Goal: Navigation & Orientation: Find specific page/section

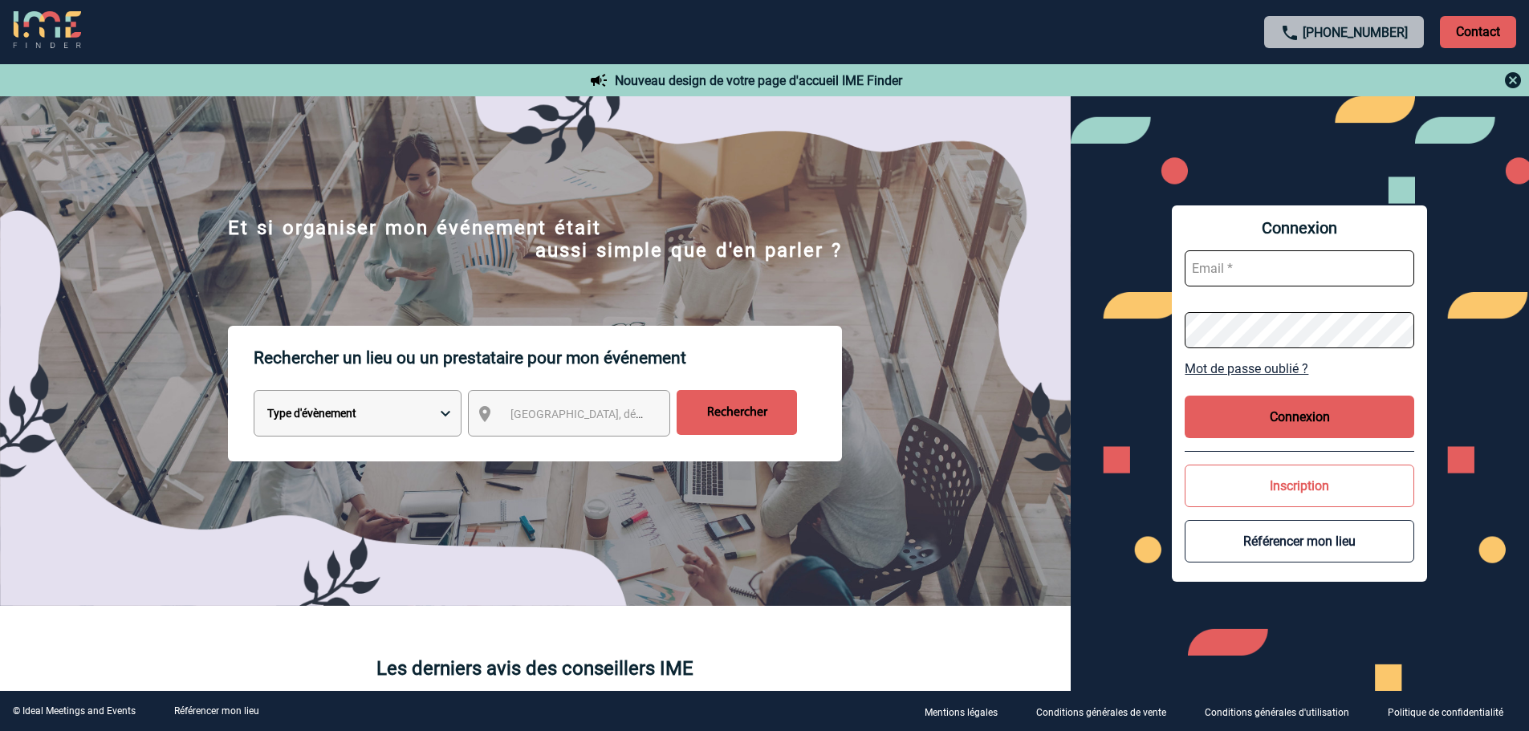
click at [1225, 278] on input "text" at bounding box center [1300, 268] width 230 height 36
type input "florence.cortot@edf.fr"
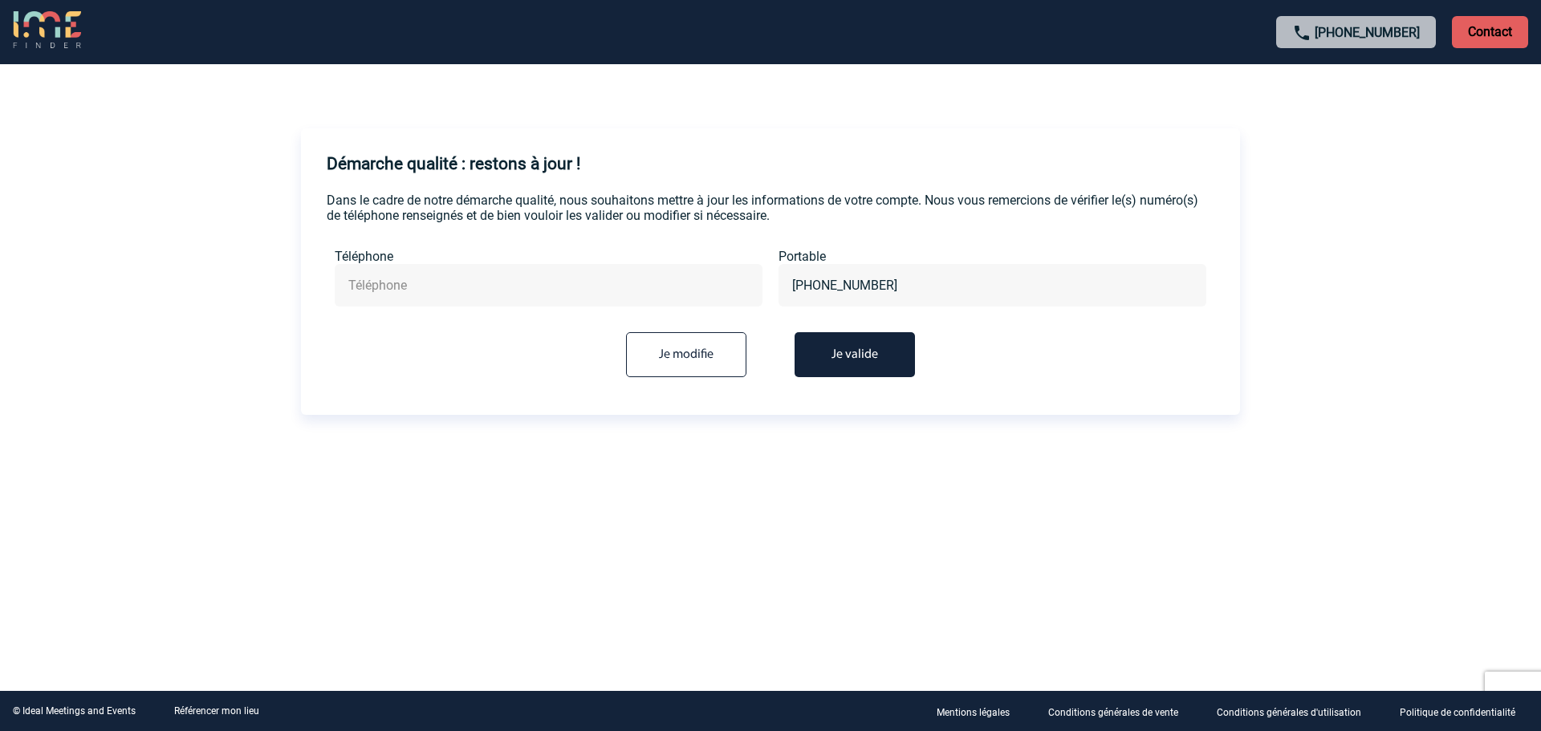
click at [843, 366] on button "Je valide" at bounding box center [855, 354] width 120 height 45
click at [857, 356] on button "Je valide" at bounding box center [855, 354] width 120 height 45
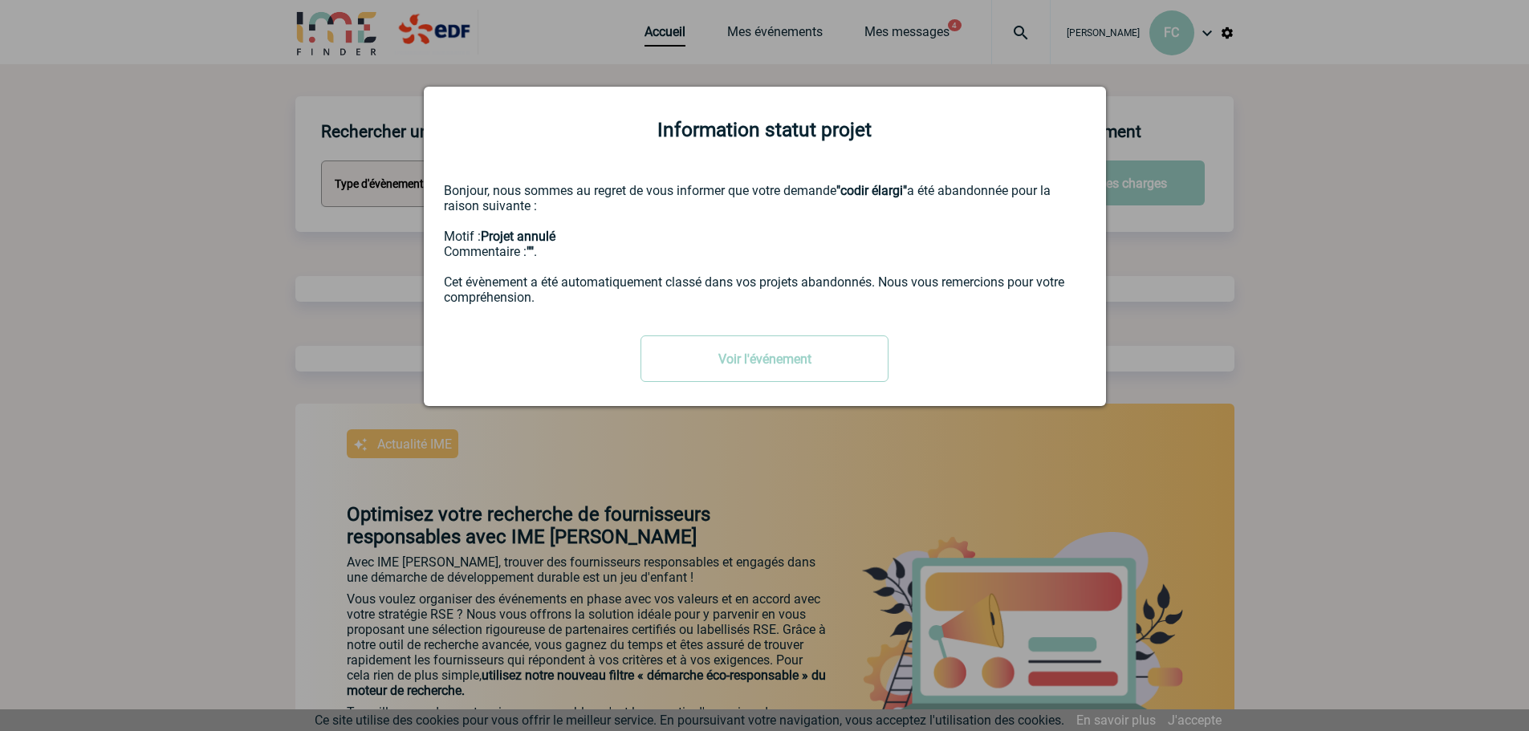
click at [791, 42] on div at bounding box center [764, 365] width 1529 height 731
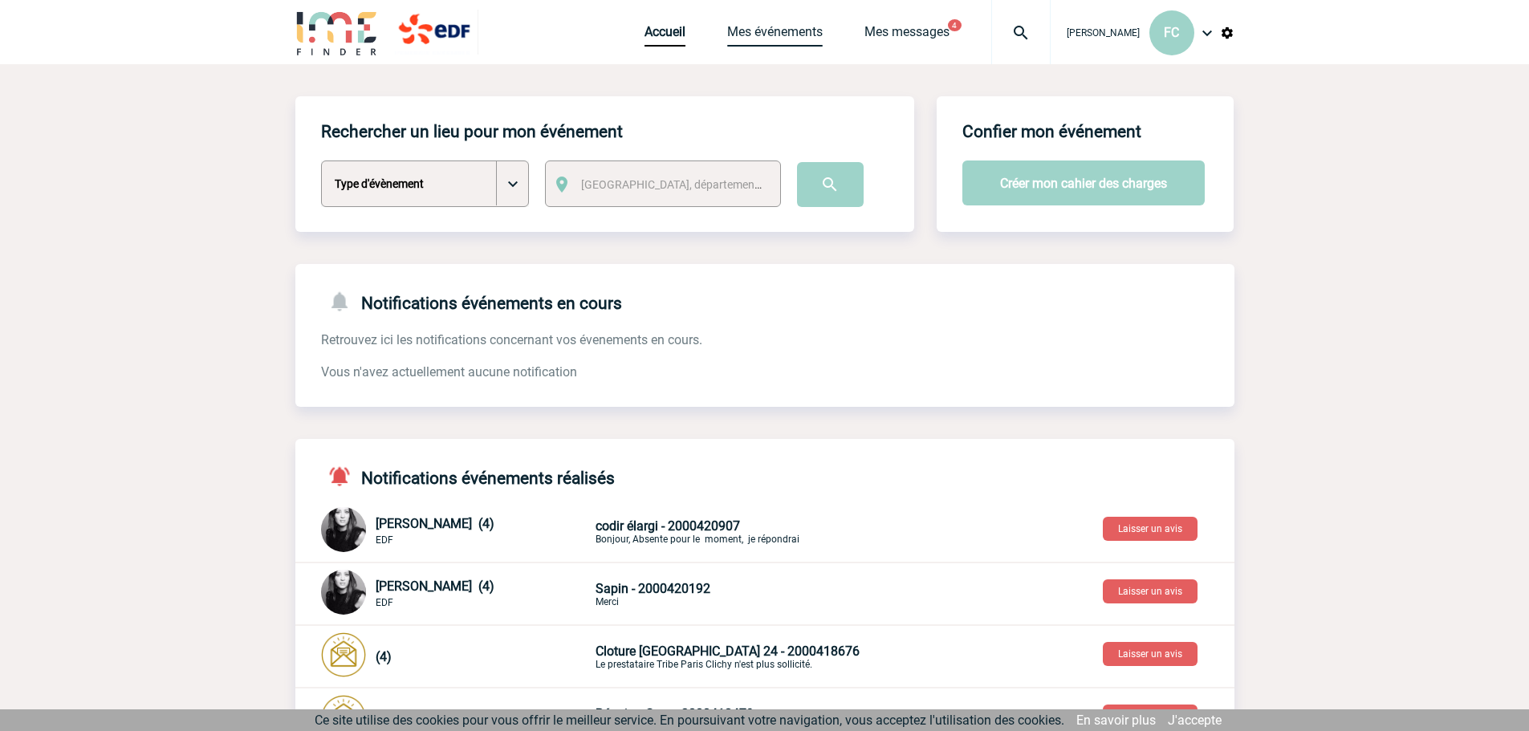
click at [788, 32] on link "Mes événements" at bounding box center [775, 35] width 96 height 22
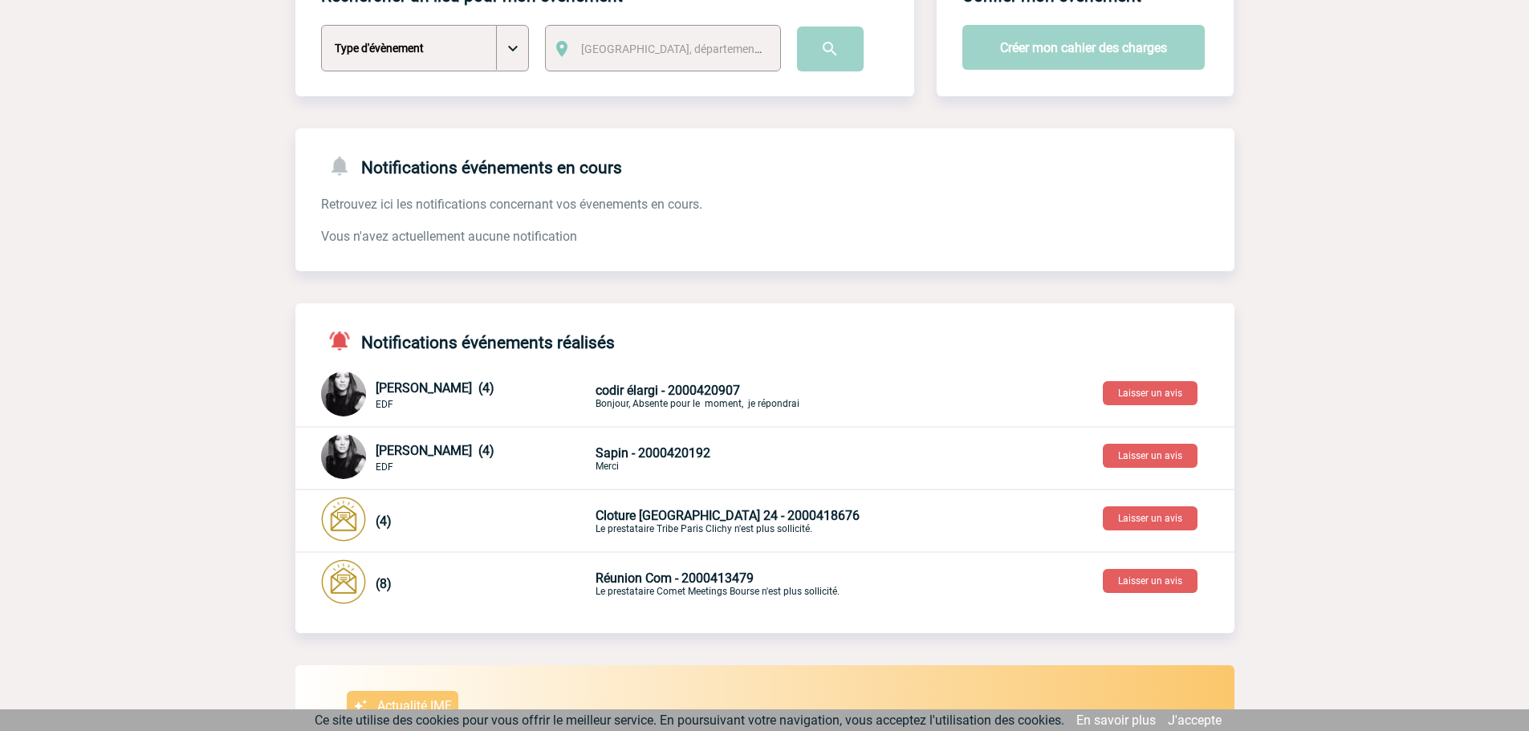
scroll to position [161, 0]
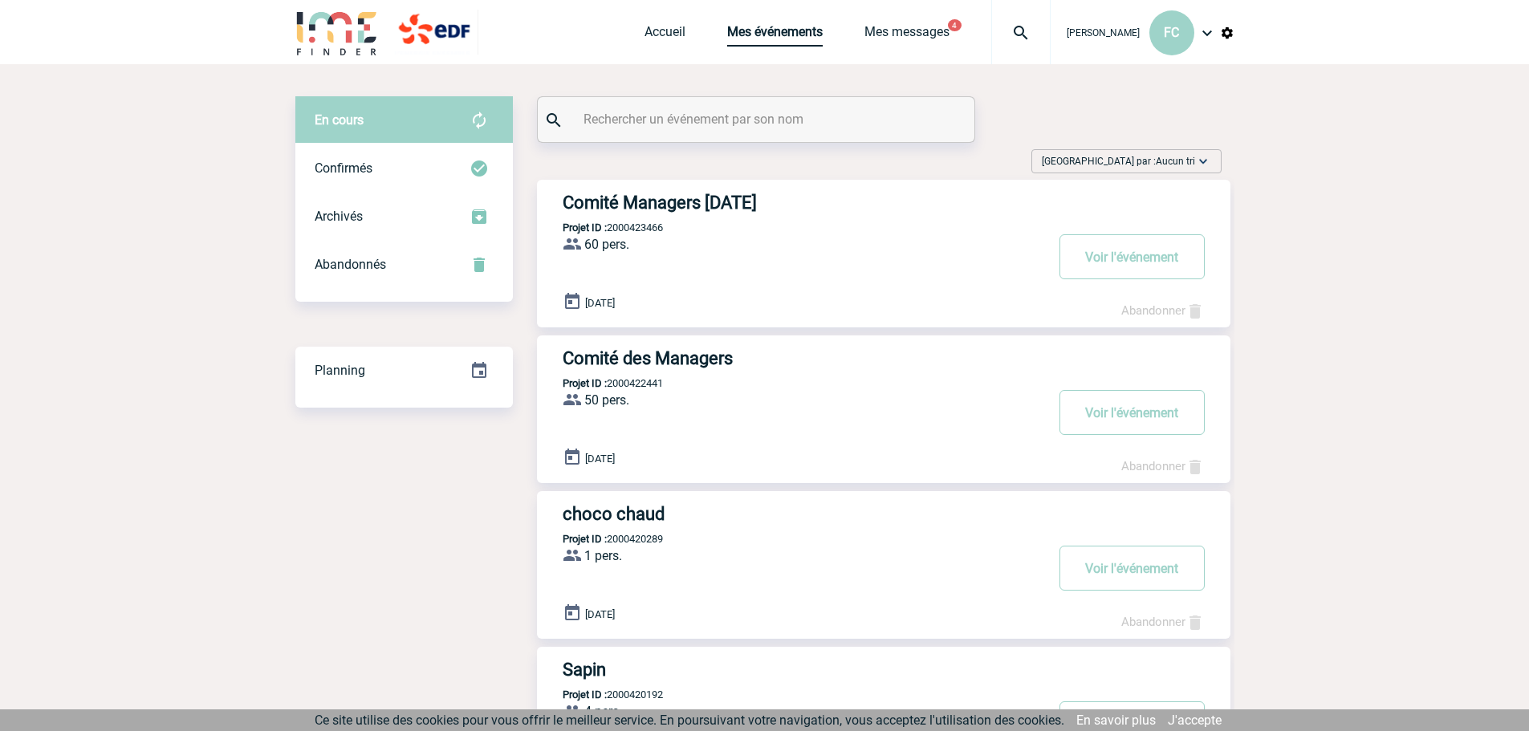
click at [791, 27] on link "Mes événements" at bounding box center [775, 35] width 96 height 22
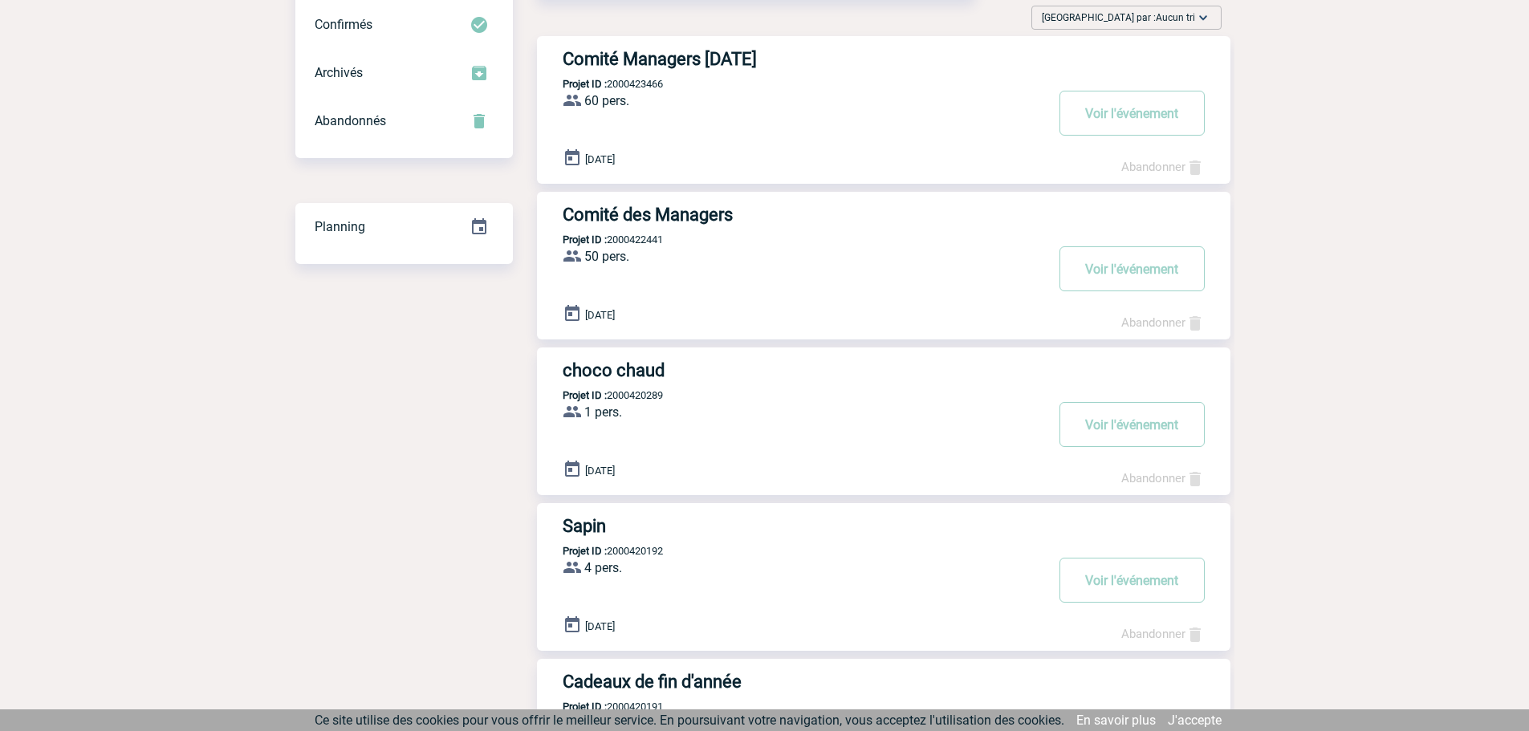
scroll to position [161, 0]
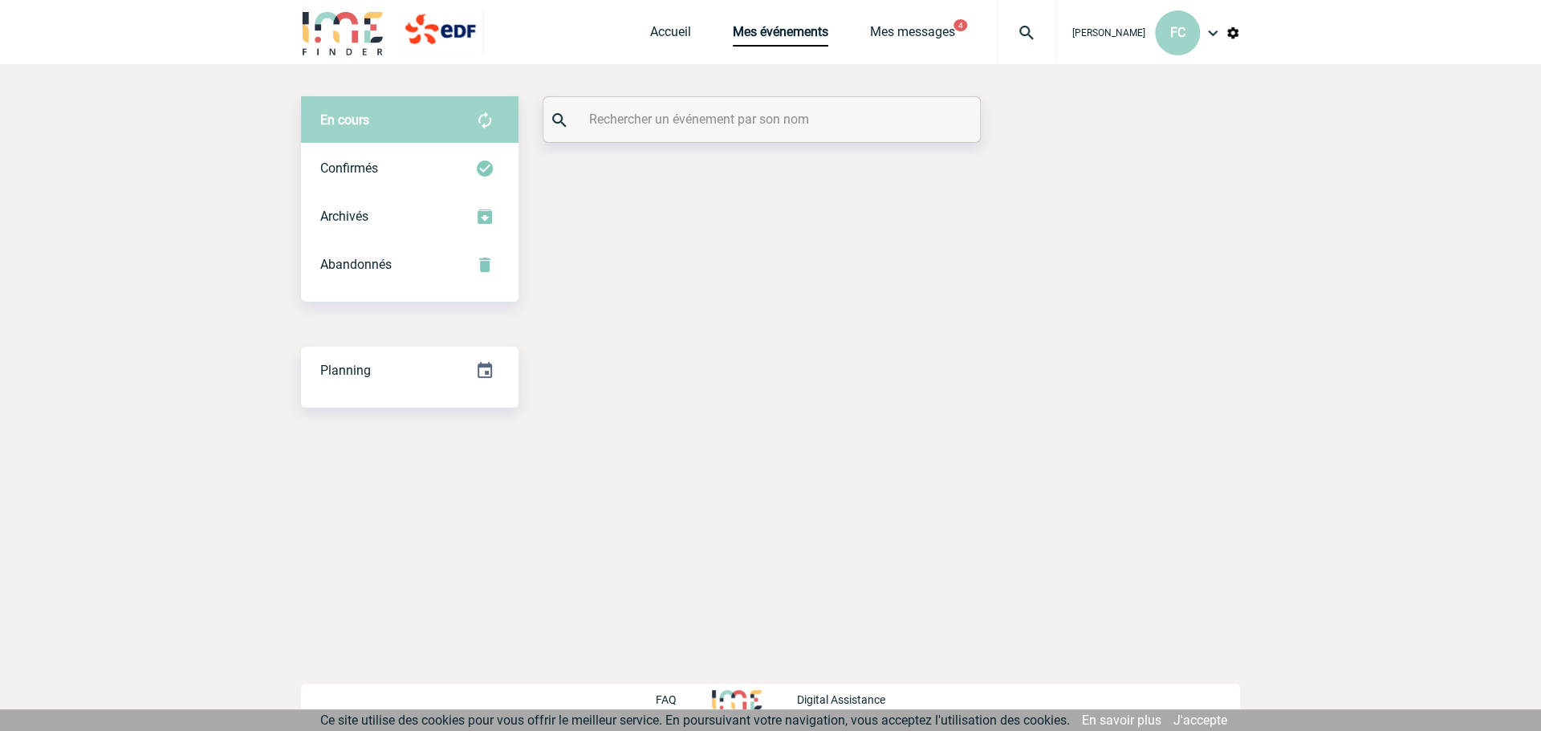
click at [844, 534] on body "Florence CORTOT FC Accueil Mes événements" at bounding box center [770, 365] width 1541 height 731
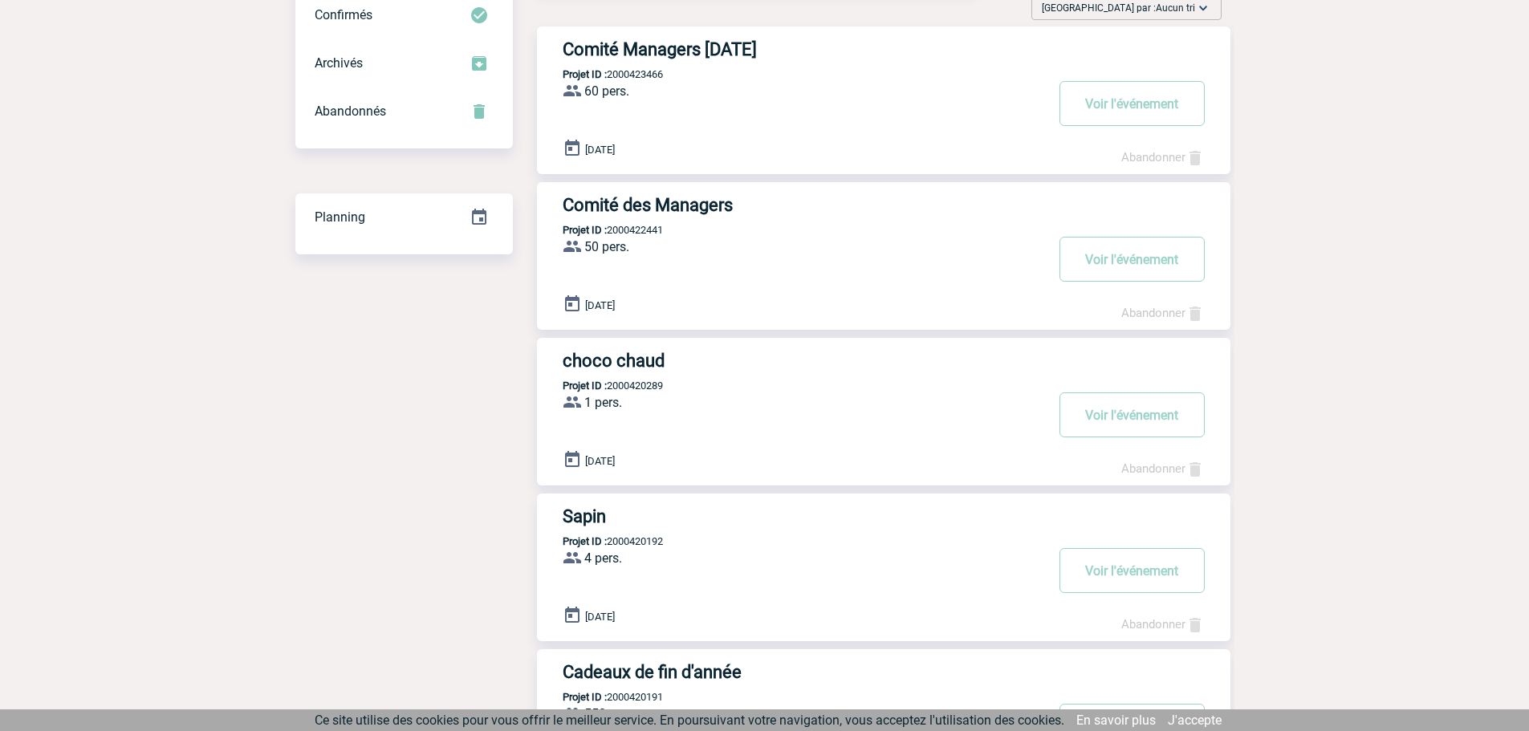
scroll to position [161, 0]
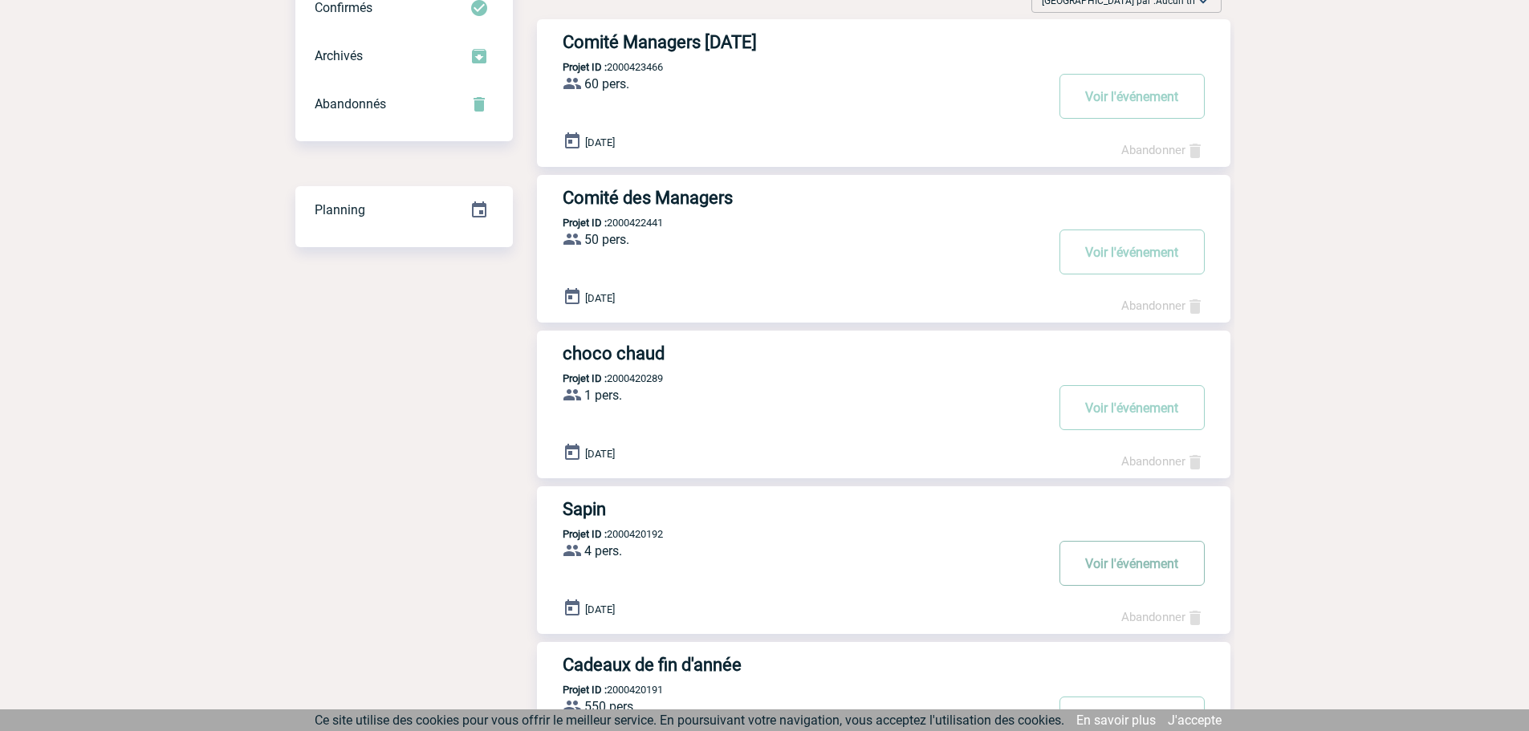
click at [1114, 572] on button "Voir l'événement" at bounding box center [1132, 563] width 145 height 45
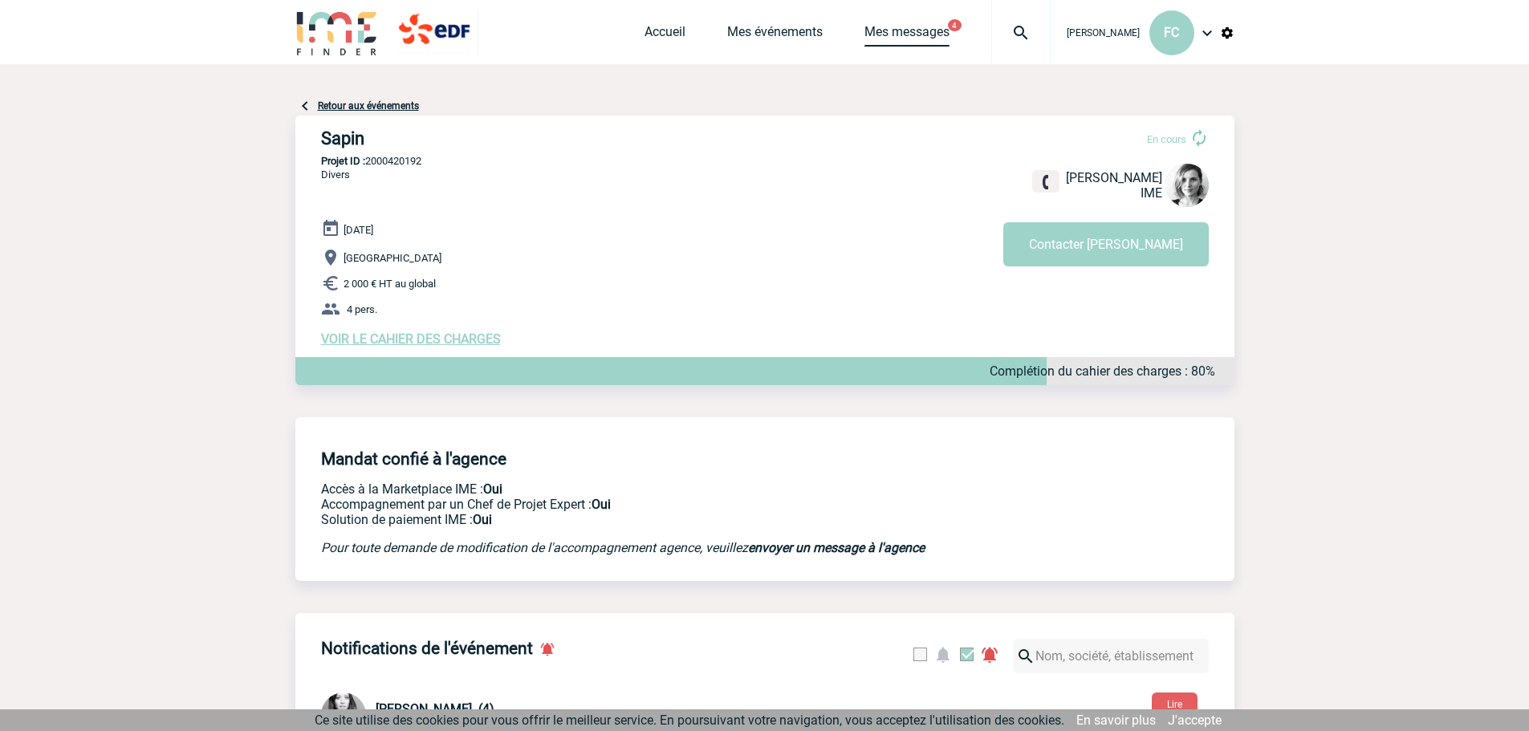
click at [919, 31] on link "Mes messages" at bounding box center [907, 35] width 85 height 22
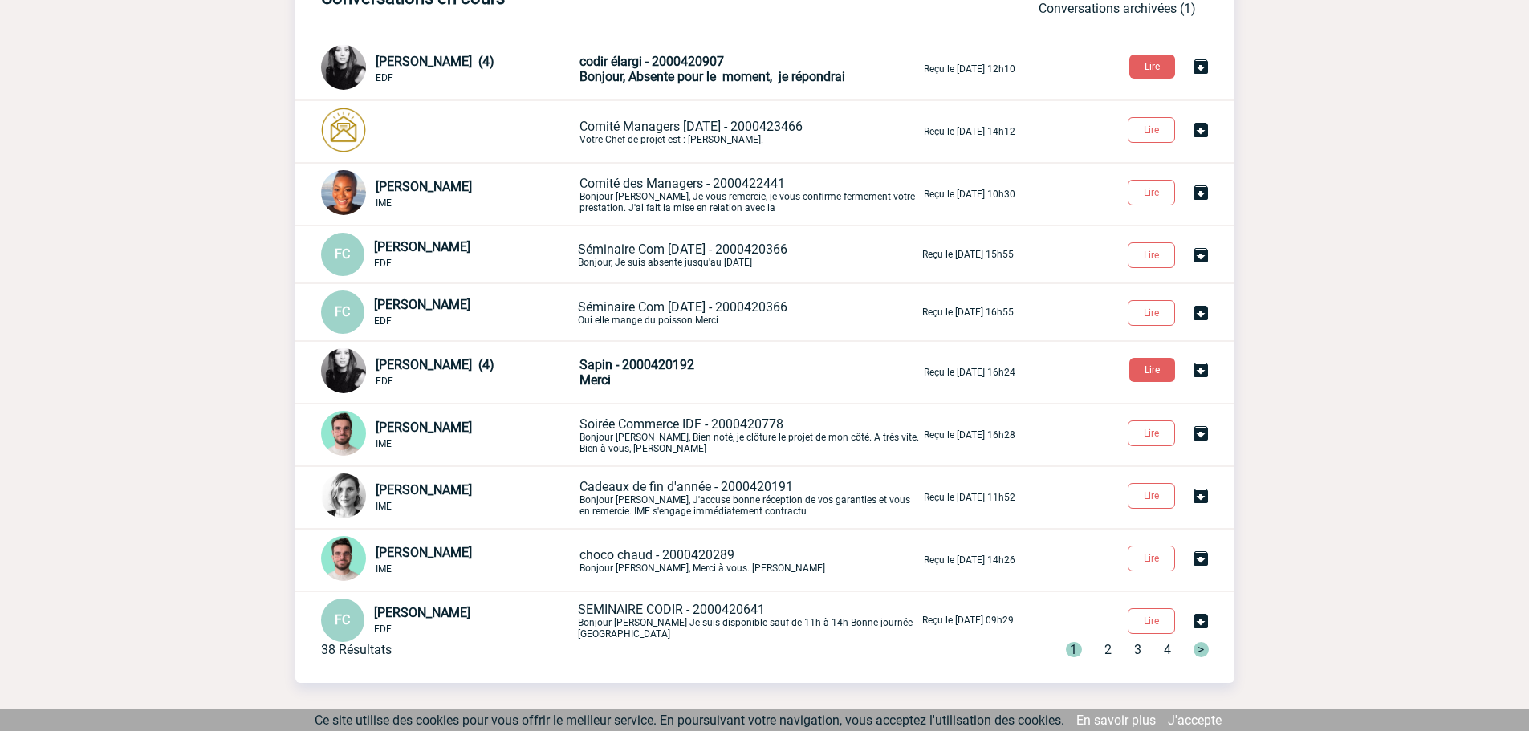
scroll to position [161, 0]
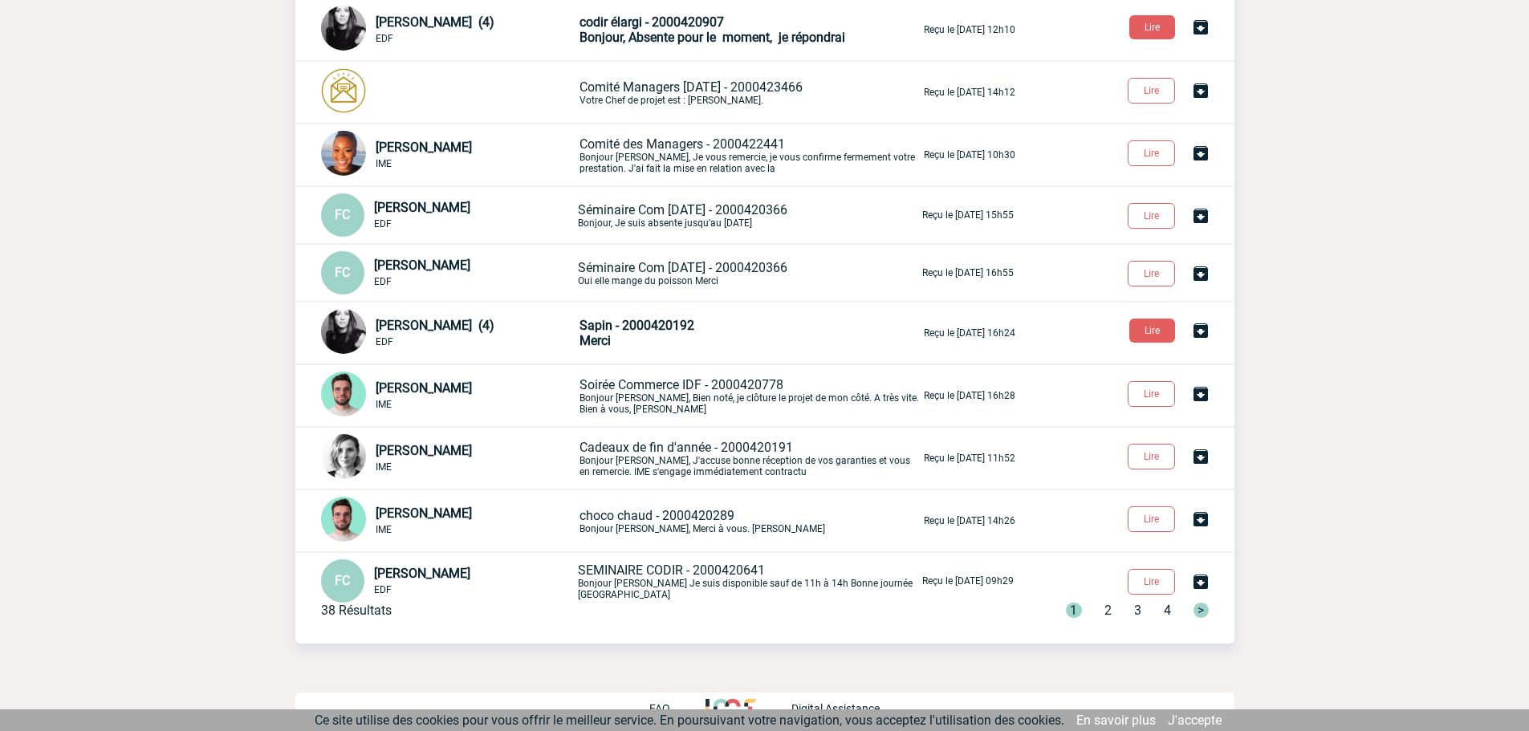
click at [654, 321] on span "Sapin - 2000420192" at bounding box center [637, 325] width 115 height 15
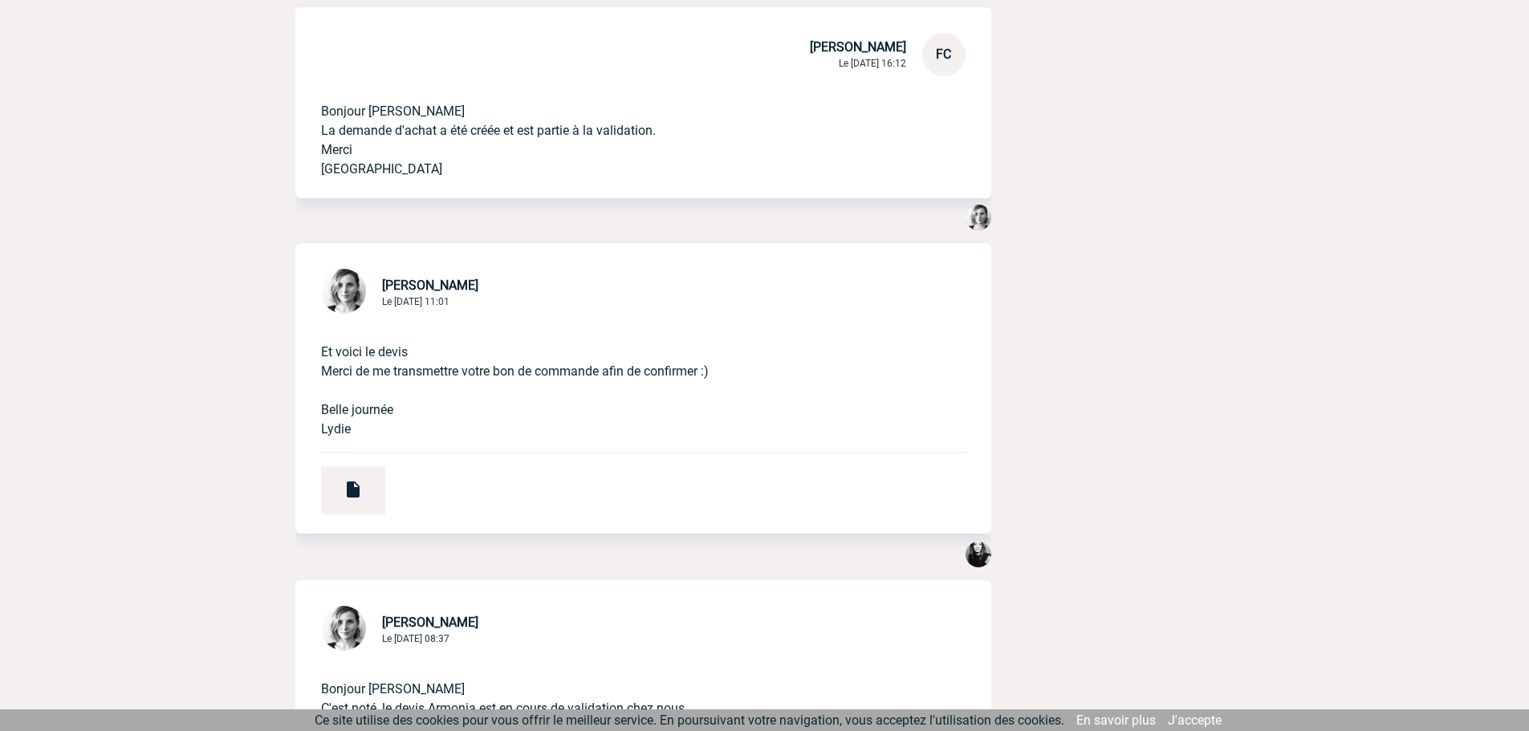
scroll to position [2729, 0]
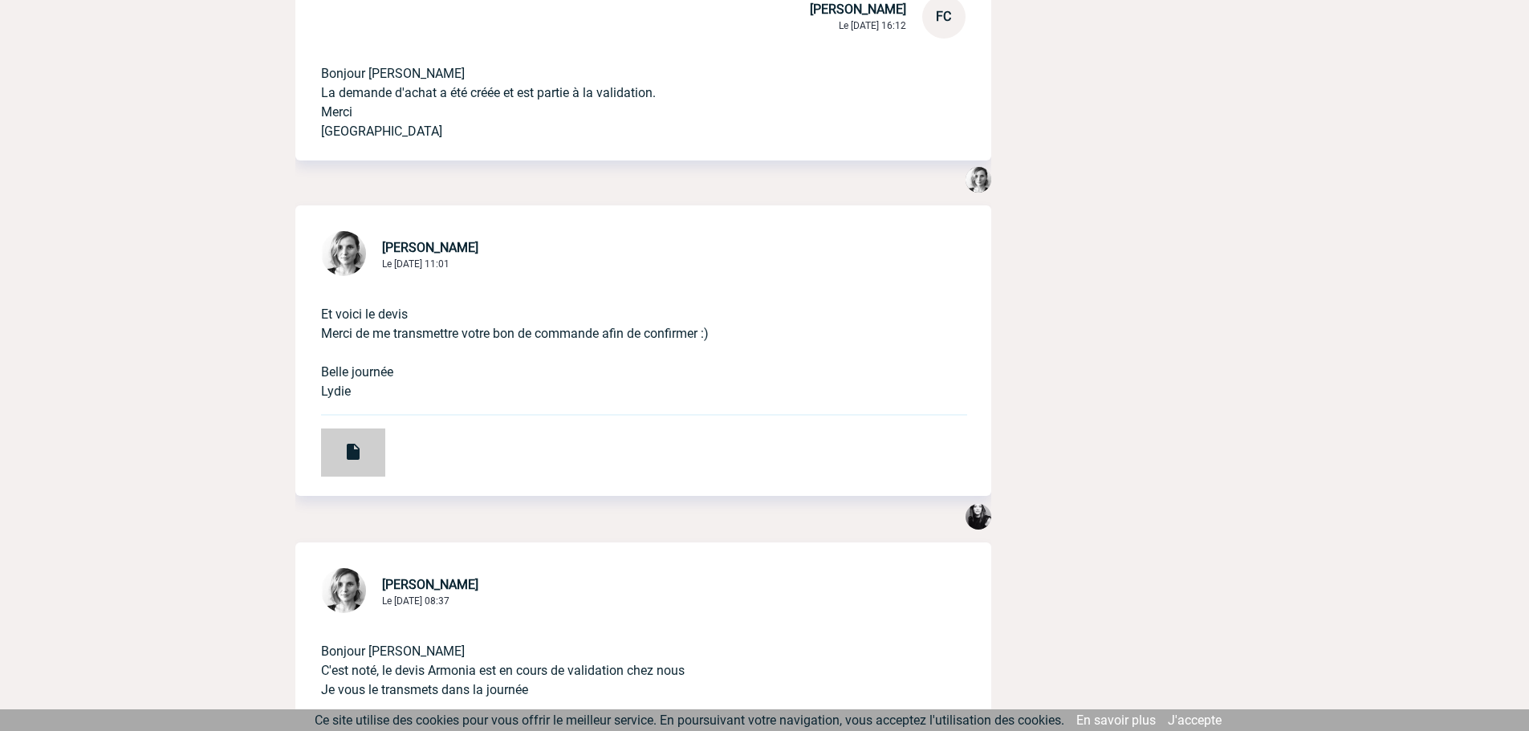
click at [361, 456] on img at bounding box center [353, 451] width 19 height 19
